Goal: Task Accomplishment & Management: Manage account settings

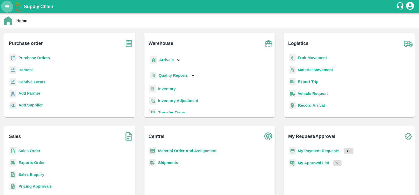
click at [4, 6] on icon "open drawer" at bounding box center [7, 7] width 6 height 6
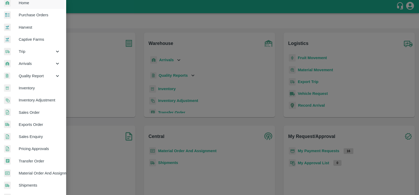
scroll to position [104, 1]
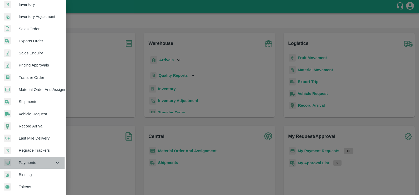
click at [42, 161] on span "Payments" at bounding box center [37, 163] width 36 height 6
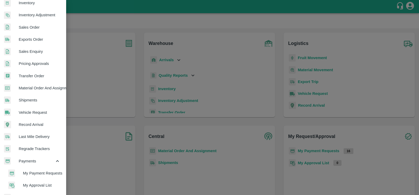
click at [44, 173] on span "My Payment Requests" at bounding box center [41, 174] width 37 height 6
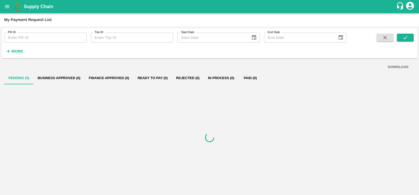
click at [11, 52] on icon "button" at bounding box center [9, 51] width 6 height 6
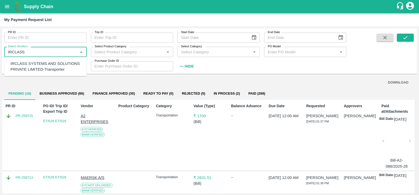
click at [41, 69] on div "IRCLASS SYSTEMS AND SOLUTIONS PRIVATE LIMITED-Transporter" at bounding box center [47, 67] width 72 height 12
type input "IRCLASS SYSTEMS AND SOLUTIONS PRIVATE LIMITED-Transporter"
click at [411, 36] on button "submit" at bounding box center [404, 38] width 17 height 8
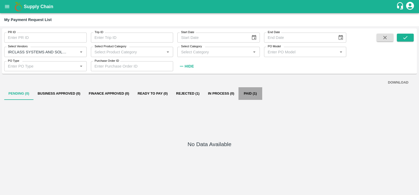
click at [247, 92] on button "Paid (1)" at bounding box center [250, 93] width 24 height 13
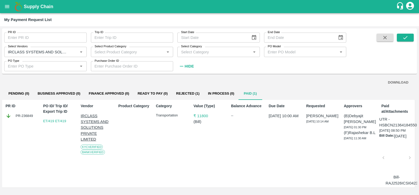
scroll to position [11, 0]
click at [396, 161] on div at bounding box center [396, 160] width 22 height 28
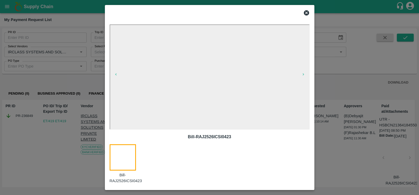
click at [307, 13] on icon at bounding box center [306, 12] width 5 height 5
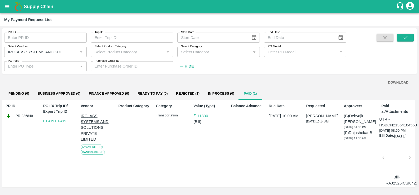
click at [391, 161] on div at bounding box center [396, 160] width 22 height 28
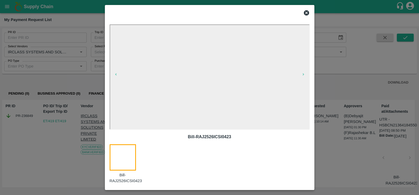
click at [306, 12] on icon at bounding box center [306, 13] width 6 height 6
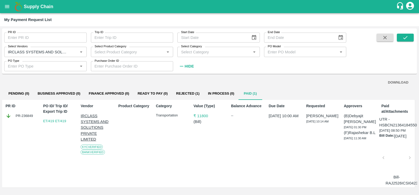
scroll to position [11, 1]
click at [396, 158] on div at bounding box center [395, 160] width 22 height 28
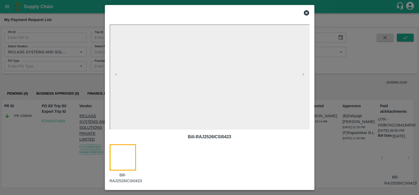
click at [308, 13] on icon at bounding box center [306, 12] width 5 height 5
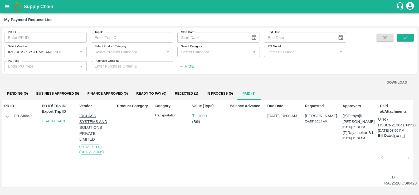
click at [180, 87] on button "Rejected (1)" at bounding box center [186, 93] width 32 height 13
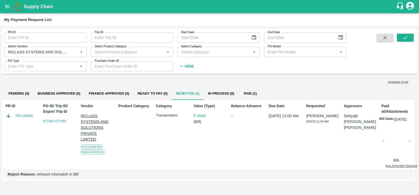
click at [392, 142] on div at bounding box center [396, 143] width 22 height 28
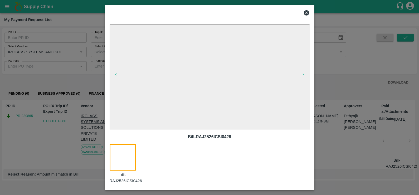
click at [307, 13] on icon at bounding box center [306, 13] width 6 height 6
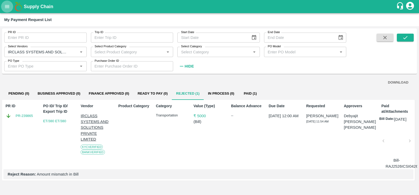
click at [6, 7] on icon "open drawer" at bounding box center [7, 7] width 6 height 6
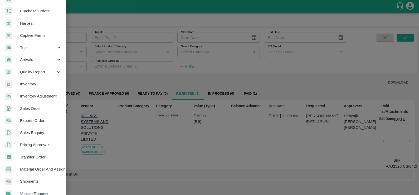
scroll to position [23, 0]
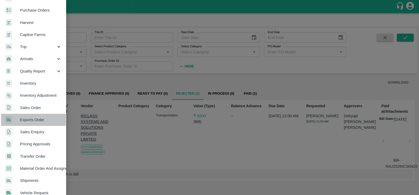
click at [35, 120] on span "Exports Order" at bounding box center [41, 120] width 42 height 6
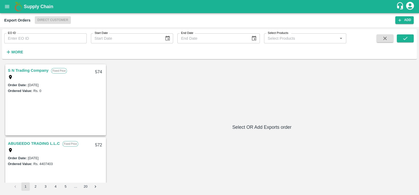
click at [53, 40] on input "EO ID" at bounding box center [45, 38] width 82 height 10
paste input "408"
click at [407, 39] on icon "submit" at bounding box center [405, 39] width 6 height 6
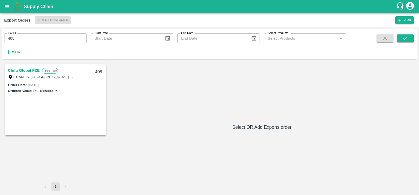
click at [31, 70] on link "Chifu Global FZE" at bounding box center [24, 70] width 32 height 7
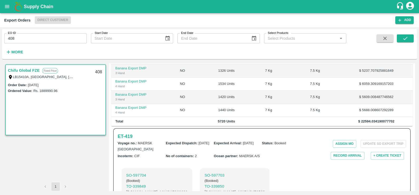
scroll to position [128, 0]
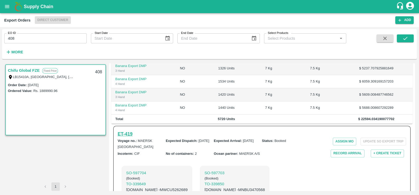
click at [129, 133] on h6 "ET- 419" at bounding box center [125, 134] width 15 height 7
click at [63, 35] on input "408" at bounding box center [45, 38] width 82 height 10
paste input "text"
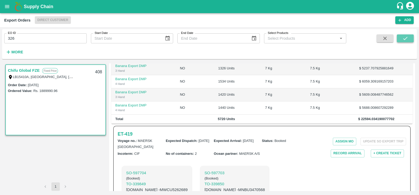
click at [398, 38] on button "submit" at bounding box center [404, 38] width 17 height 8
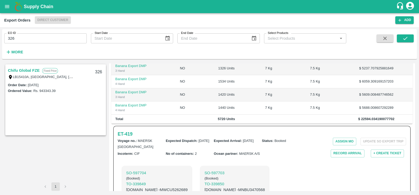
click at [15, 70] on link "Chifu Global FZE" at bounding box center [24, 70] width 32 height 7
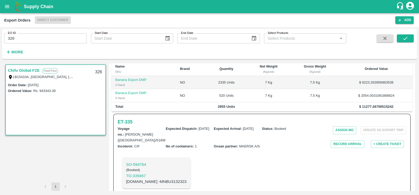
scroll to position [118, 0]
click at [126, 119] on h6 "ET- 335" at bounding box center [125, 122] width 15 height 7
click at [48, 41] on input "326" at bounding box center [45, 38] width 82 height 10
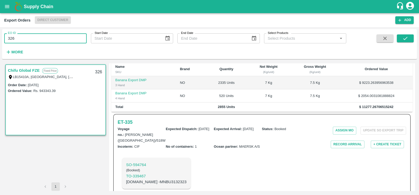
paste input "text"
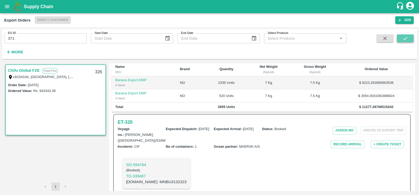
click at [405, 39] on icon "submit" at bounding box center [405, 38] width 4 height 3
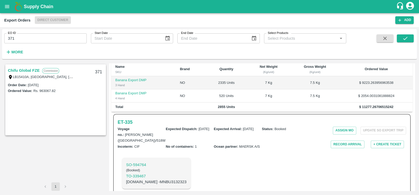
click at [23, 68] on link "Chifu Global FZE" at bounding box center [24, 70] width 32 height 7
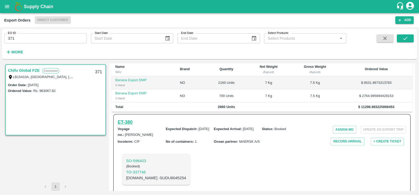
click at [126, 119] on h6 "ET- 380" at bounding box center [125, 122] width 15 height 7
click at [58, 34] on input "371" at bounding box center [45, 38] width 82 height 10
paste input "text"
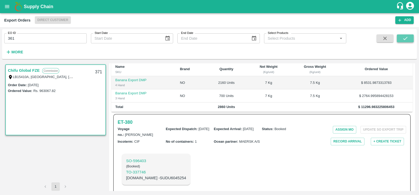
click at [408, 37] on button "submit" at bounding box center [404, 38] width 17 height 8
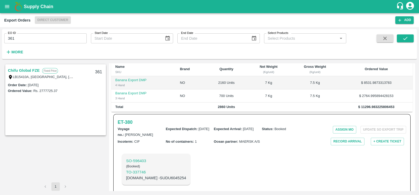
click at [14, 72] on link "Chifu Global FZE" at bounding box center [24, 70] width 32 height 7
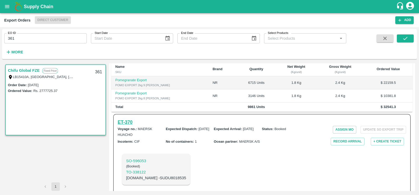
click at [119, 119] on h6 "ET- 370" at bounding box center [125, 122] width 15 height 7
click at [57, 36] on input "361" at bounding box center [45, 38] width 82 height 10
paste input "text"
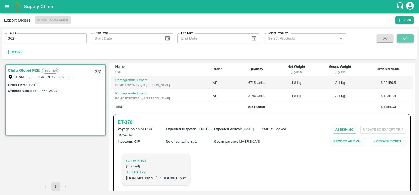
click at [403, 41] on icon "submit" at bounding box center [405, 39] width 6 height 6
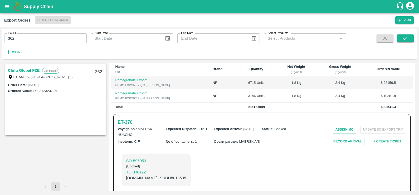
click at [22, 71] on link "Chifu Global FZE" at bounding box center [24, 70] width 32 height 7
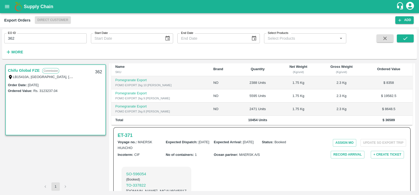
scroll to position [132, 0]
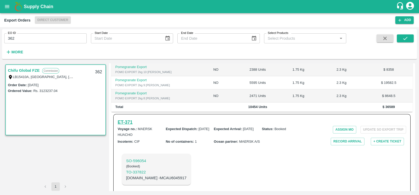
click at [128, 119] on h6 "ET- 371" at bounding box center [125, 122] width 15 height 7
click at [58, 38] on input "362" at bounding box center [45, 38] width 82 height 10
paste input "text"
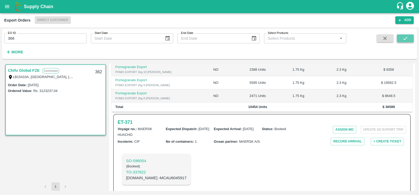
click at [397, 41] on button "submit" at bounding box center [404, 38] width 17 height 8
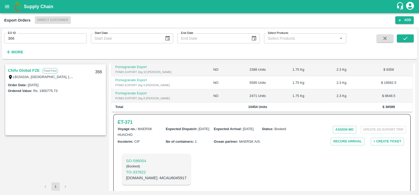
click at [18, 72] on link "Chifu Global FZE" at bounding box center [24, 70] width 32 height 7
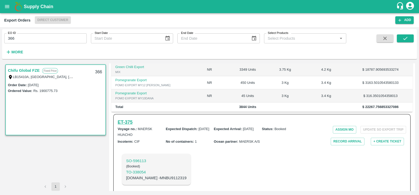
click at [125, 119] on h6 "ET- 375" at bounding box center [125, 122] width 15 height 7
click at [64, 37] on input "366" at bounding box center [45, 38] width 82 height 10
paste input "text"
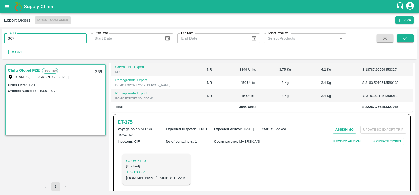
type input "367"
click at [401, 43] on span at bounding box center [404, 45] width 17 height 22
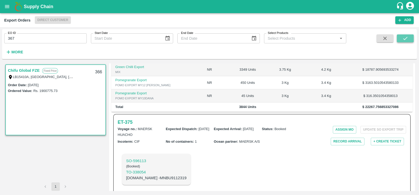
click at [403, 41] on icon "submit" at bounding box center [405, 39] width 6 height 6
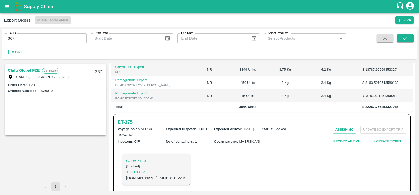
click at [28, 70] on link "Chifu Global FZE" at bounding box center [24, 70] width 32 height 7
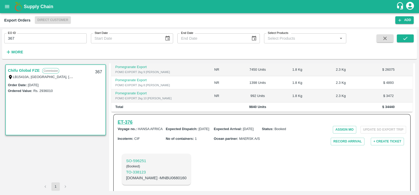
click at [129, 119] on h6 "ET- 376" at bounding box center [125, 122] width 15 height 7
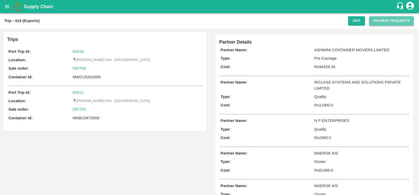
click at [379, 21] on button "Payment Requests" at bounding box center [391, 20] width 44 height 9
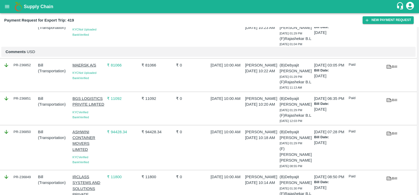
scroll to position [87, 0]
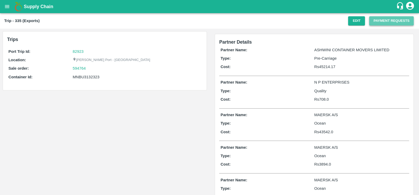
click at [379, 21] on button "Payment Requests" at bounding box center [391, 20] width 44 height 9
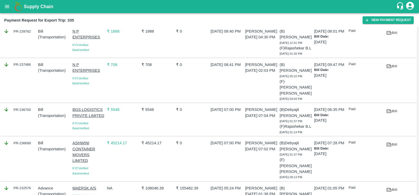
scroll to position [11, 0]
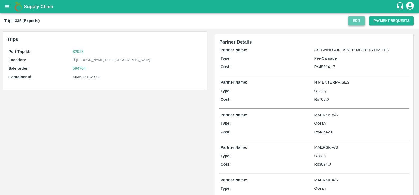
click at [352, 21] on button "Edit" at bounding box center [356, 20] width 17 height 9
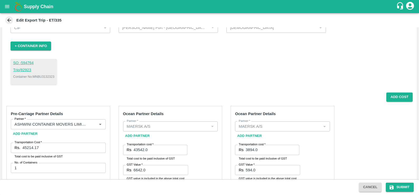
scroll to position [24, 0]
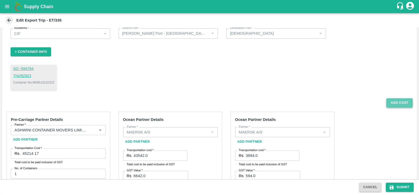
click at [401, 104] on button "Add Cost" at bounding box center [399, 102] width 26 height 9
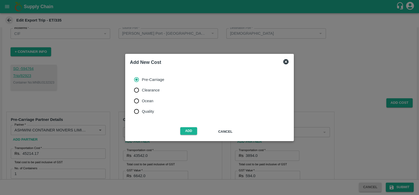
click at [151, 112] on span "Quality" at bounding box center [148, 112] width 12 height 6
click at [142, 112] on input "Quality" at bounding box center [136, 111] width 11 height 11
radio input "true"
click at [186, 133] on button "Add" at bounding box center [188, 131] width 17 height 8
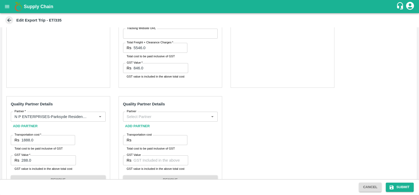
scroll to position [309, 0]
click at [144, 117] on input "Partner" at bounding box center [166, 116] width 83 height 7
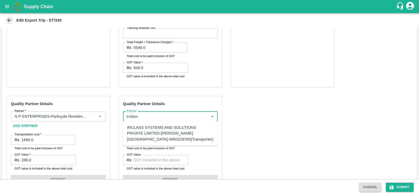
click at [144, 131] on div "IRCLASS SYSTEMS AND SOLUTIONS PRIVATE LIMITED-[PERSON_NAME][GEOGRAPHIC_DATA]-99…" at bounding box center [170, 134] width 86 height 18
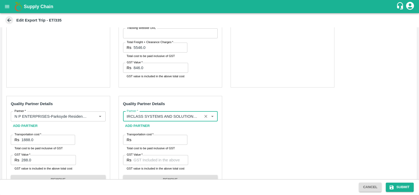
type input "IRCLASS SYSTEMS AND SOLUTIONS PRIVATE LIMITED-[PERSON_NAME][GEOGRAPHIC_DATA]-99…"
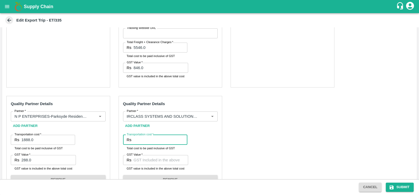
click at [146, 140] on input "Transportation cost   *" at bounding box center [160, 140] width 54 height 10
type input "5000"
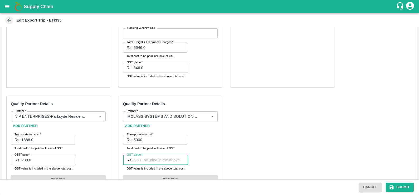
click at [161, 156] on input "GST Value   *" at bounding box center [160, 160] width 54 height 10
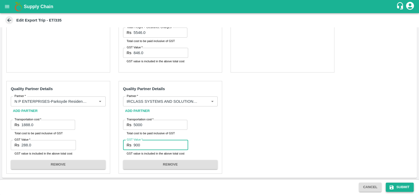
type input "900"
click at [391, 190] on icon "submit" at bounding box center [391, 187] width 5 height 5
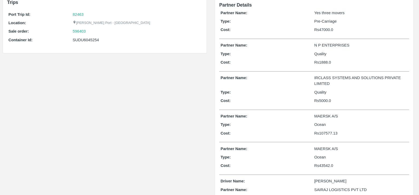
scroll to position [75, 0]
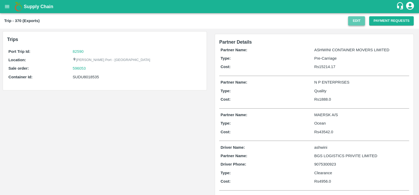
click at [349, 21] on button "Edit" at bounding box center [356, 20] width 17 height 9
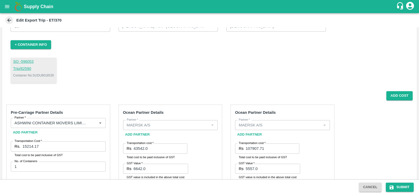
scroll to position [31, 0]
click at [398, 96] on button "Add Cost" at bounding box center [399, 96] width 26 height 9
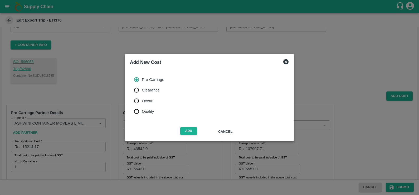
click at [147, 112] on span "Quality" at bounding box center [148, 112] width 12 height 6
click at [142, 112] on input "Quality" at bounding box center [136, 111] width 11 height 11
radio input "true"
click at [193, 133] on button "Add" at bounding box center [188, 131] width 17 height 8
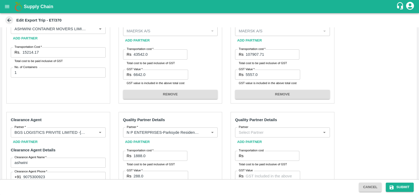
scroll to position [116, 0]
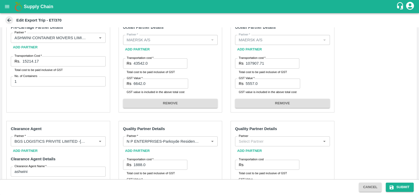
click at [266, 137] on div "Partner" at bounding box center [282, 142] width 95 height 10
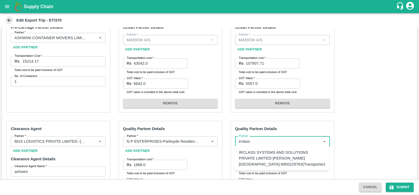
click at [261, 162] on div "IRCLASS SYSTEMS AND SOLUTIONS PRIVATE LIMITED-MALAVIYA NAGAR, JAIPUR-9950229763…" at bounding box center [282, 159] width 86 height 18
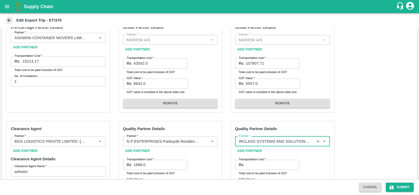
type input "IRCLASS SYSTEMS AND SOLUTIONS PRIVATE LIMITED-MALAVIYA NAGAR, JAIPUR-9950229763…"
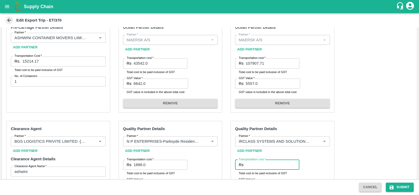
click at [257, 163] on input "Transportation cost   *" at bounding box center [272, 165] width 54 height 10
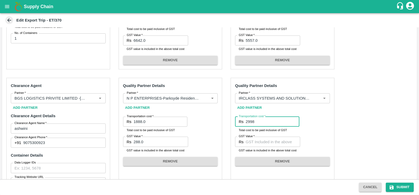
scroll to position [160, 0]
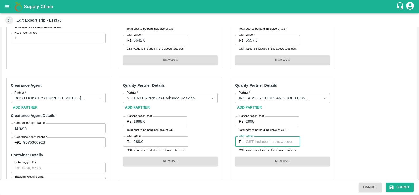
click at [251, 142] on input "GST Value   *" at bounding box center [272, 142] width 54 height 10
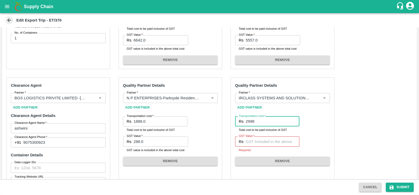
click at [255, 124] on input "2998" at bounding box center [272, 122] width 54 height 10
type input "2"
type input "3000"
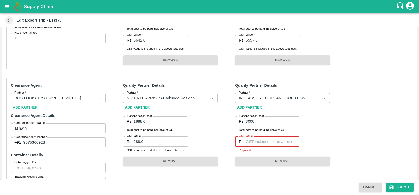
click at [256, 143] on input "GST Value   *" at bounding box center [272, 142] width 54 height 10
type input "600"
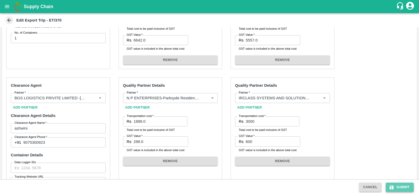
click at [388, 188] on button "Submit" at bounding box center [399, 187] width 28 height 9
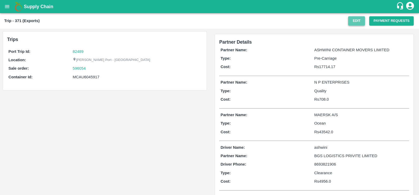
click at [353, 22] on button "Edit" at bounding box center [356, 20] width 17 height 9
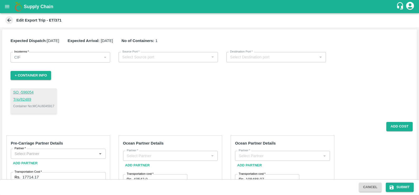
type input "[PERSON_NAME] Port - [GEOGRAPHIC_DATA]"
type input "Salalah"
type input "ASHWINI CONTAINER MOVERS LIMITED -Building No./Flat No.: A-4021 Name Of Premise…"
type input "MAERSK A/S"
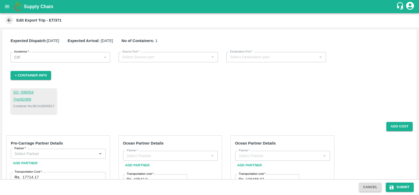
type input "BGS LOGISTICS PRIVITE LIMITED -4012 A wing Bima Kwc kalamboli , Navi Mumbai -93…"
type input "N P ENTERPRISES-Parksyde Residency D- 801Near Guru Gobind , Nashik-8484013069(T…"
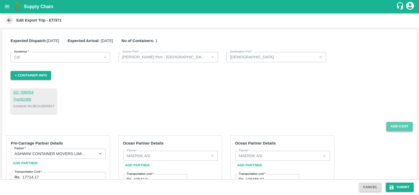
click at [398, 125] on button "Add Cost" at bounding box center [399, 126] width 26 height 9
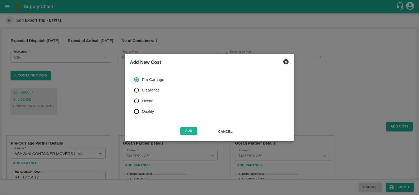
click at [142, 109] on span "Quality" at bounding box center [148, 112] width 12 height 6
click at [142, 109] on input "Quality" at bounding box center [136, 111] width 11 height 11
radio input "true"
click at [191, 133] on button "Add" at bounding box center [188, 131] width 17 height 8
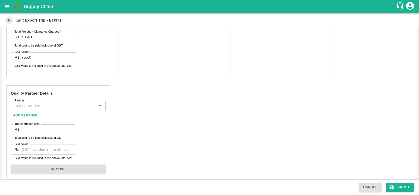
scroll to position [324, 0]
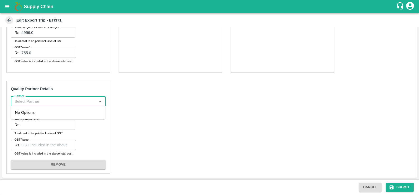
click at [61, 101] on input "Partner" at bounding box center [53, 101] width 83 height 7
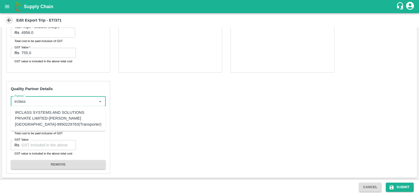
click at [59, 113] on div "IRCLASS SYSTEMS AND SOLUTIONS PRIVATE LIMITED-[PERSON_NAME][GEOGRAPHIC_DATA]-99…" at bounding box center [58, 119] width 86 height 18
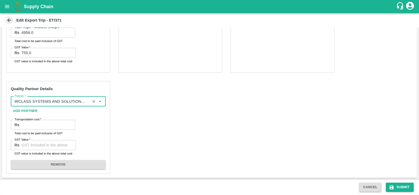
type input "IRCLASS SYSTEMS AND SOLUTIONS PRIVATE LIMITED-[PERSON_NAME][GEOGRAPHIC_DATA]-99…"
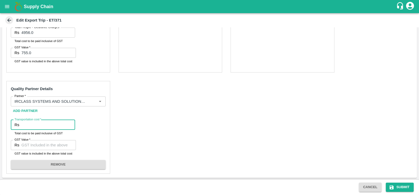
click at [42, 129] on input "Transportation cost   *" at bounding box center [48, 125] width 54 height 10
type input "3000"
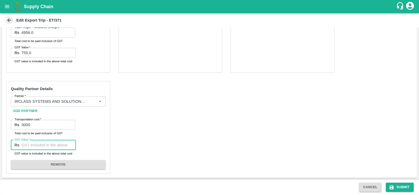
click at [45, 143] on input "GST Value   *" at bounding box center [48, 145] width 54 height 10
type input "600"
click at [396, 189] on button "Submit" at bounding box center [399, 187] width 28 height 9
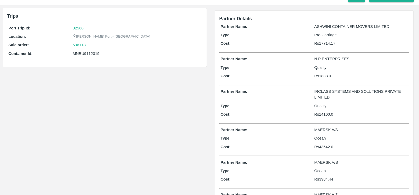
scroll to position [5, 0]
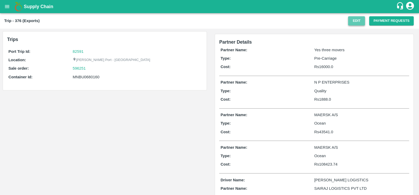
click at [349, 23] on button "Edit" at bounding box center [356, 20] width 17 height 9
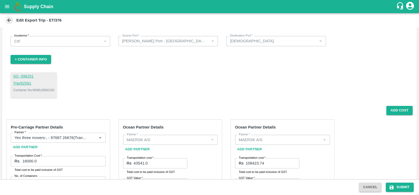
scroll to position [12, 0]
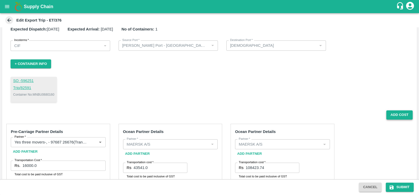
click at [401, 117] on button "Add Cost" at bounding box center [399, 115] width 26 height 9
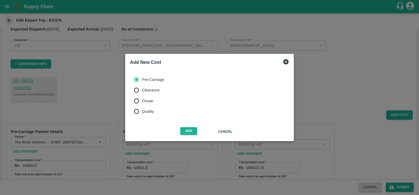
click at [147, 115] on label "Quality" at bounding box center [147, 111] width 33 height 11
click at [142, 115] on input "Quality" at bounding box center [136, 111] width 11 height 11
radio input "true"
click at [188, 128] on button "Add" at bounding box center [188, 131] width 17 height 8
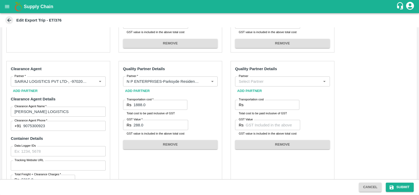
scroll to position [173, 0]
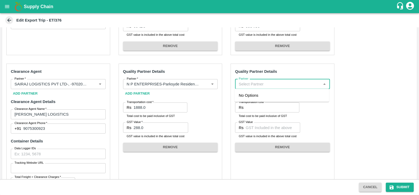
click at [268, 84] on input "Partner" at bounding box center [277, 84] width 83 height 7
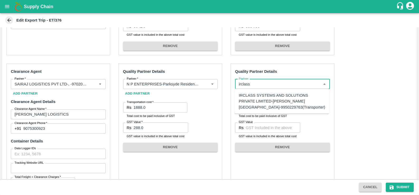
click at [272, 103] on div "IRCLASS SYSTEMS AND SOLUTIONS PRIVATE LIMITED-[PERSON_NAME][GEOGRAPHIC_DATA]-99…" at bounding box center [282, 102] width 86 height 18
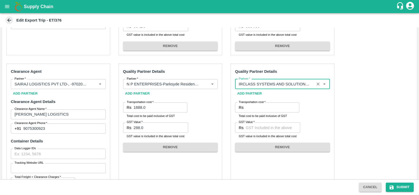
type input "IRCLASS SYSTEMS AND SOLUTIONS PRIVATE LIMITED-[PERSON_NAME][GEOGRAPHIC_DATA]-99…"
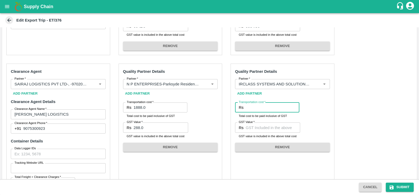
click at [270, 111] on input "Transportation cost   *" at bounding box center [272, 108] width 54 height 10
type input "3000"
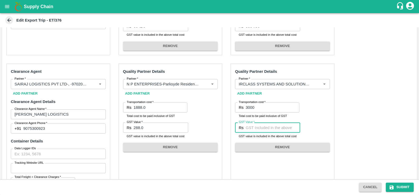
click at [264, 125] on input "GST Value   *" at bounding box center [272, 128] width 54 height 10
type input "550"
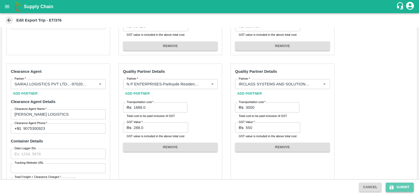
click at [397, 189] on button "Submit" at bounding box center [399, 187] width 28 height 9
